Goal: Check status: Check status

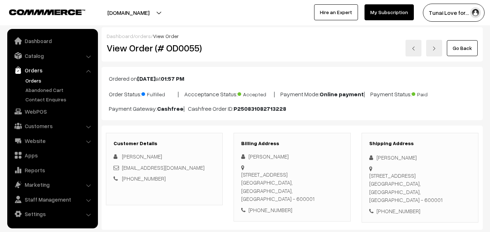
click at [34, 82] on link "Orders" at bounding box center [60, 81] width 72 height 8
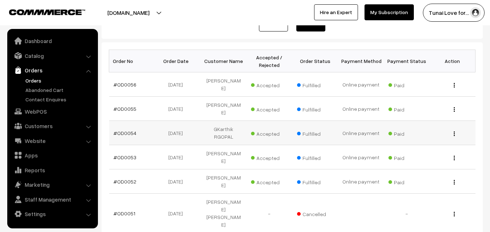
scroll to position [109, 0]
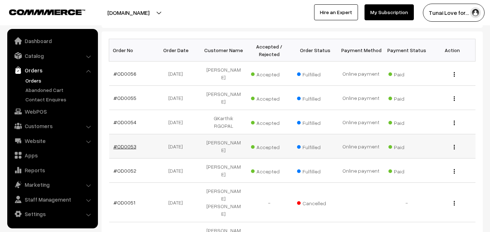
click at [128, 144] on link "#OD0053" at bounding box center [124, 147] width 23 height 6
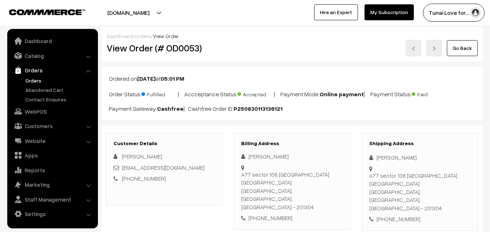
click at [416, 46] on img at bounding box center [413, 48] width 4 height 4
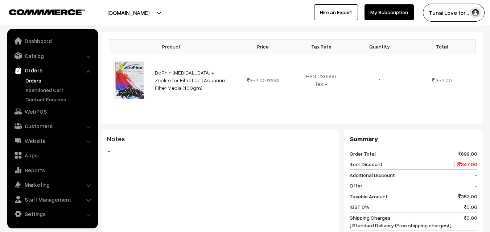
scroll to position [218, 0]
